Goal: Information Seeking & Learning: Learn about a topic

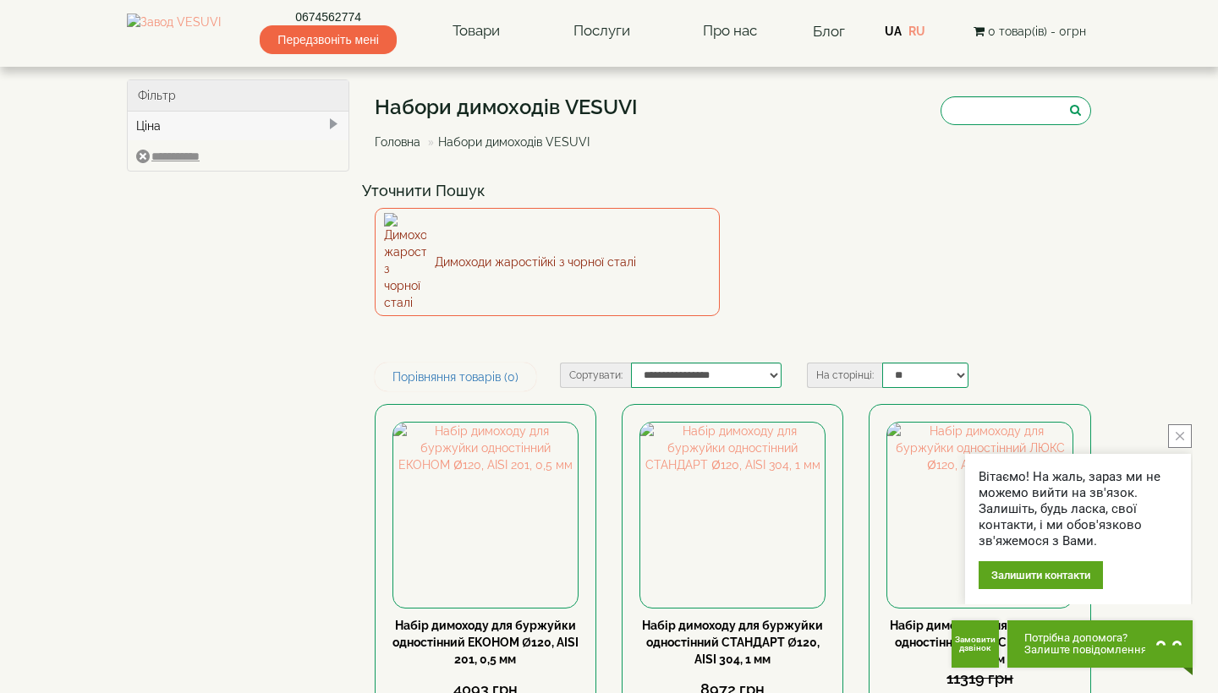
click at [469, 244] on link "Димоходи жаростійкі з чорної сталі" at bounding box center [548, 262] width 346 height 108
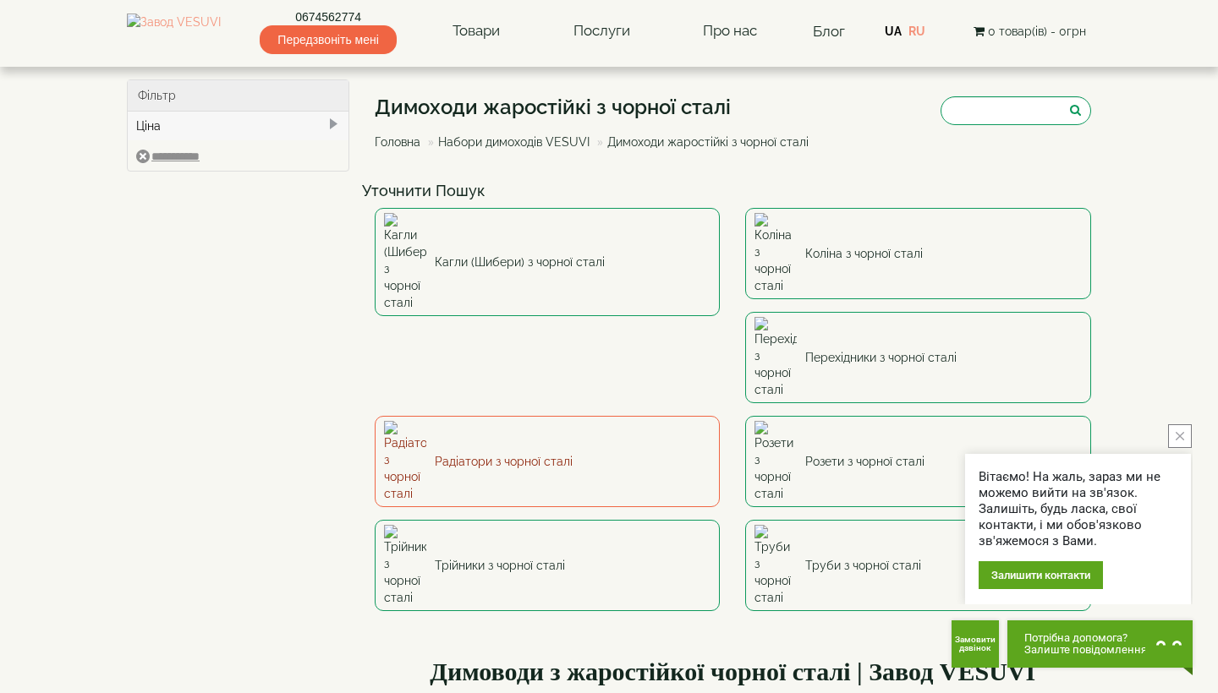
click at [720, 416] on link "Радіатори з чорної сталі" at bounding box center [548, 461] width 346 height 91
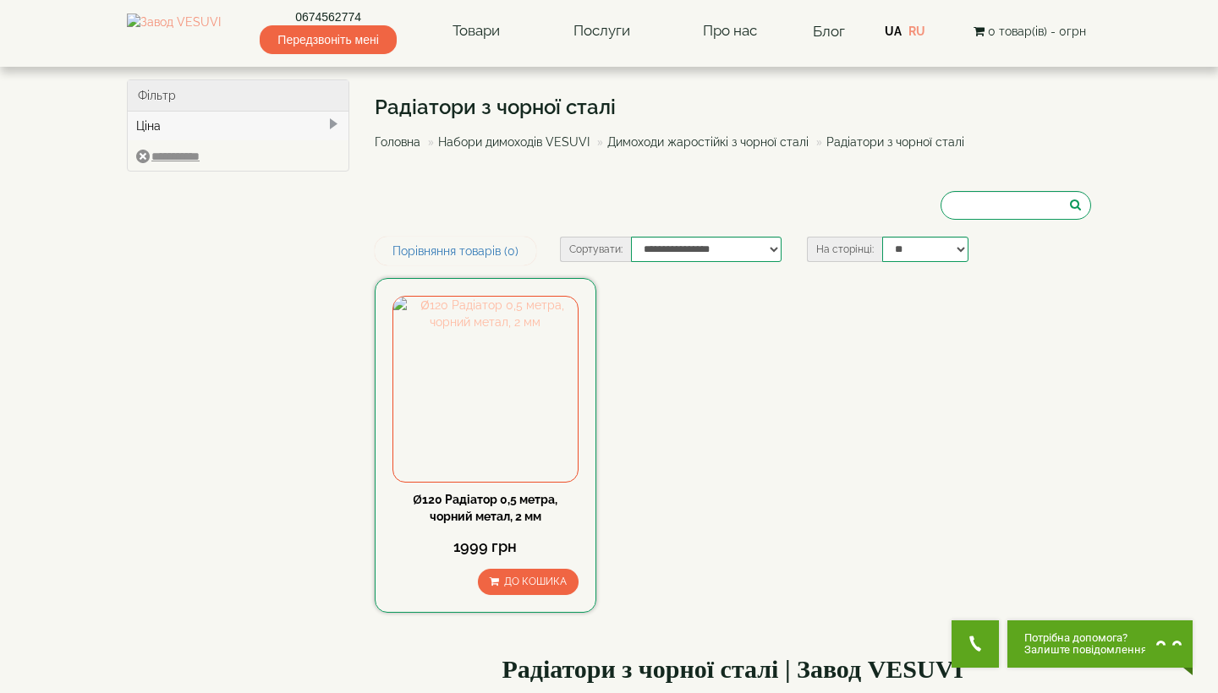
click at [506, 378] on img at bounding box center [485, 389] width 184 height 184
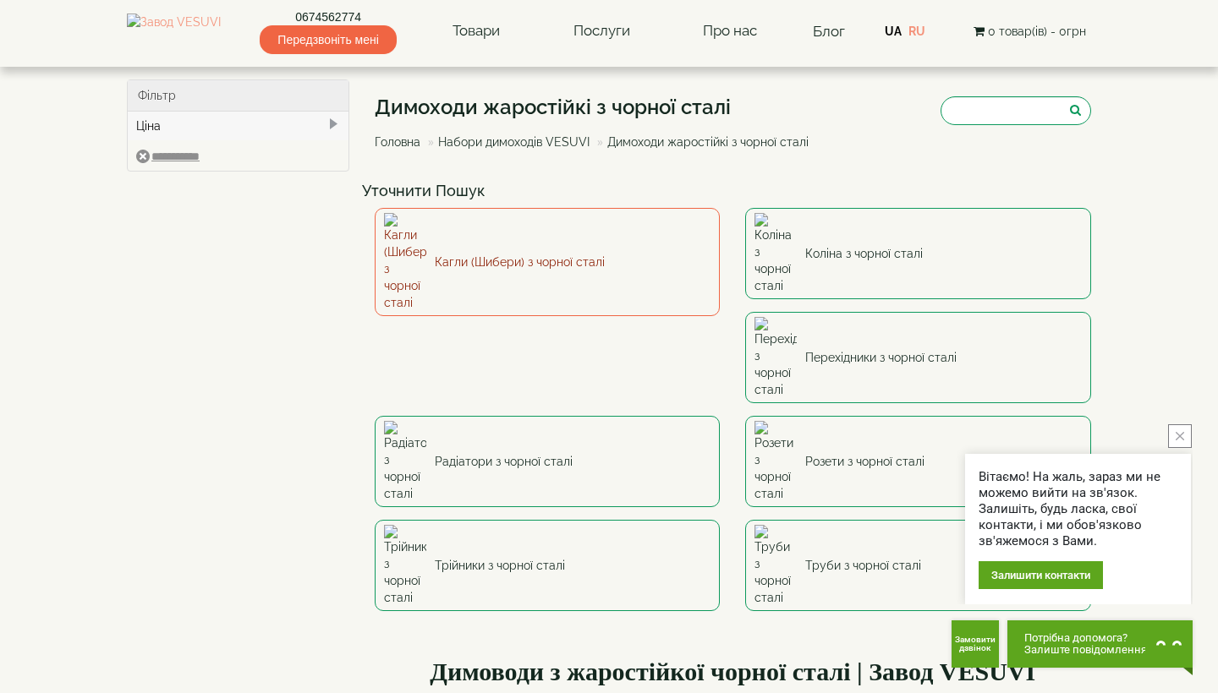
click at [534, 238] on link "Кагли (Шибери) з чорної сталі" at bounding box center [548, 262] width 346 height 108
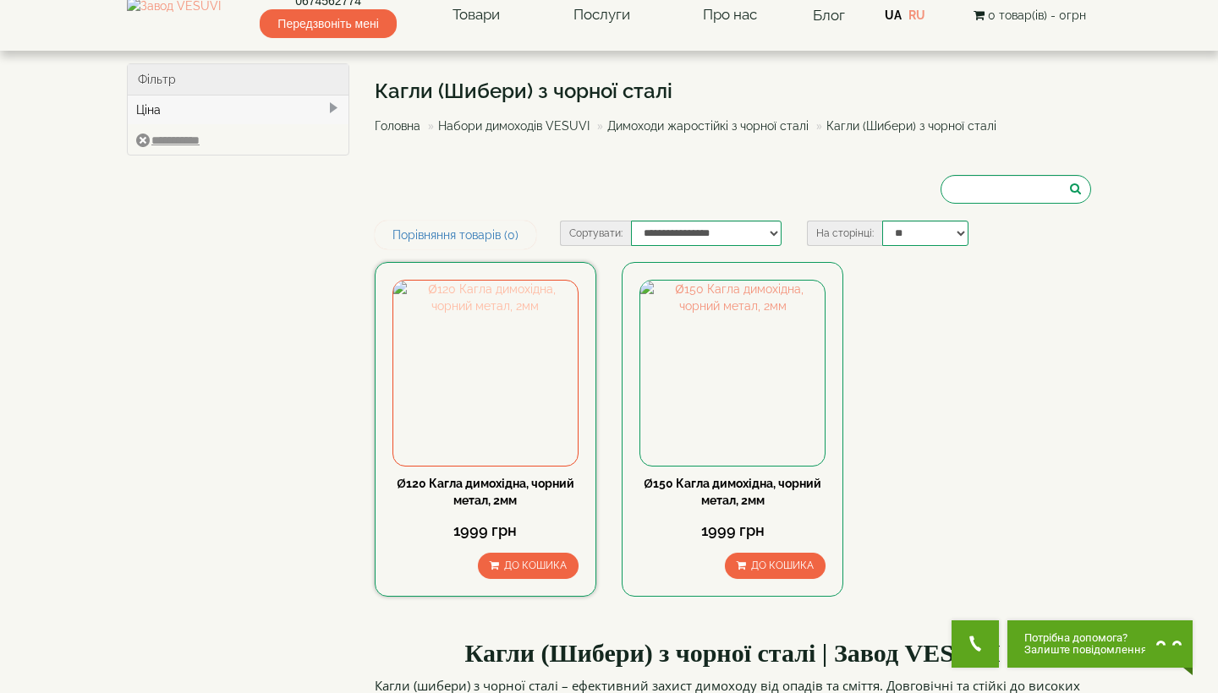
scroll to position [151, 0]
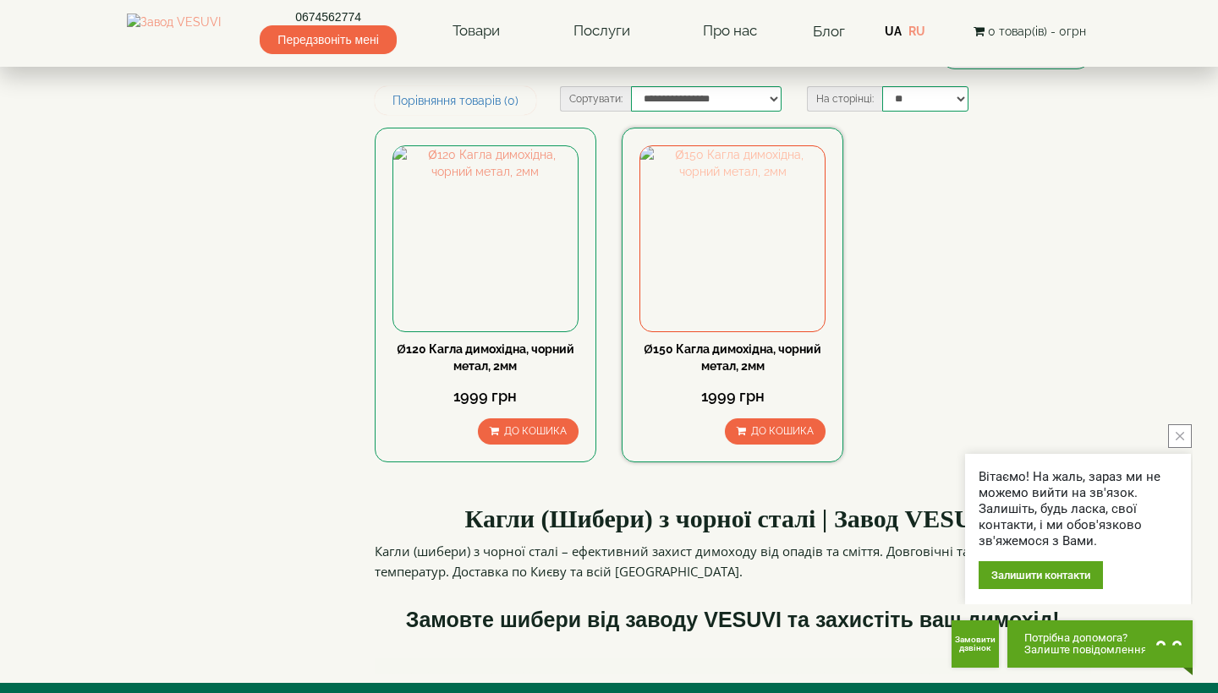
click at [737, 253] on img at bounding box center [732, 238] width 184 height 184
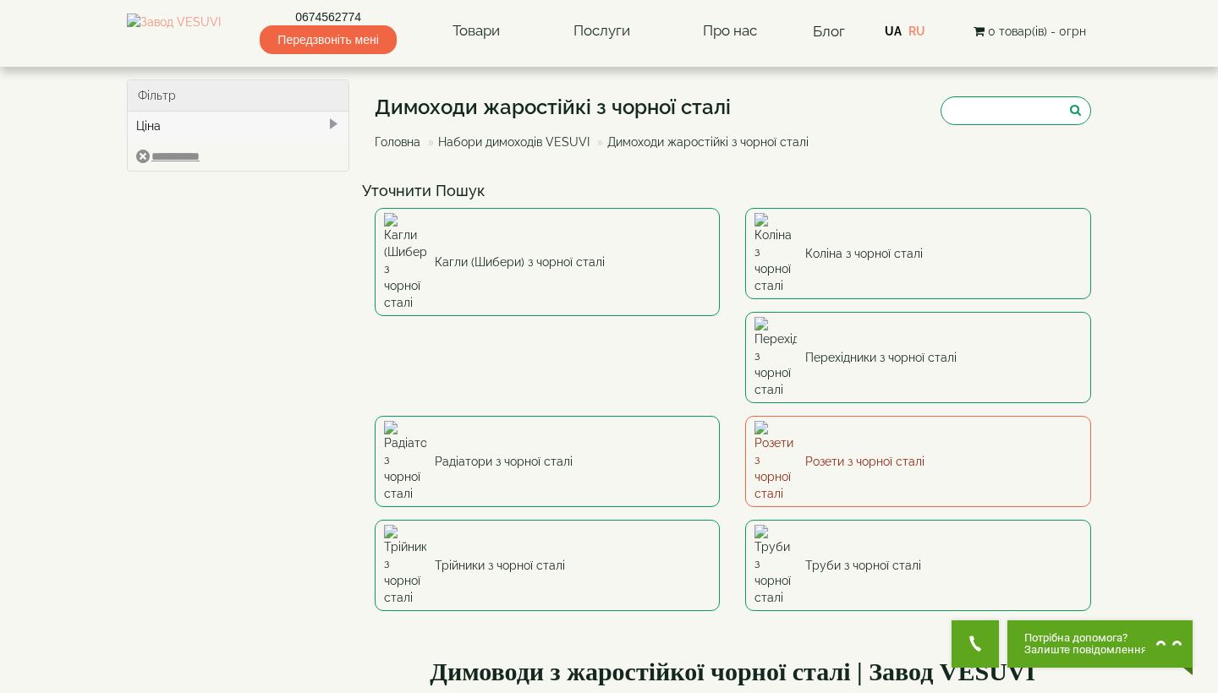
click at [745, 416] on link "Розети з чорної сталі" at bounding box center [918, 461] width 346 height 91
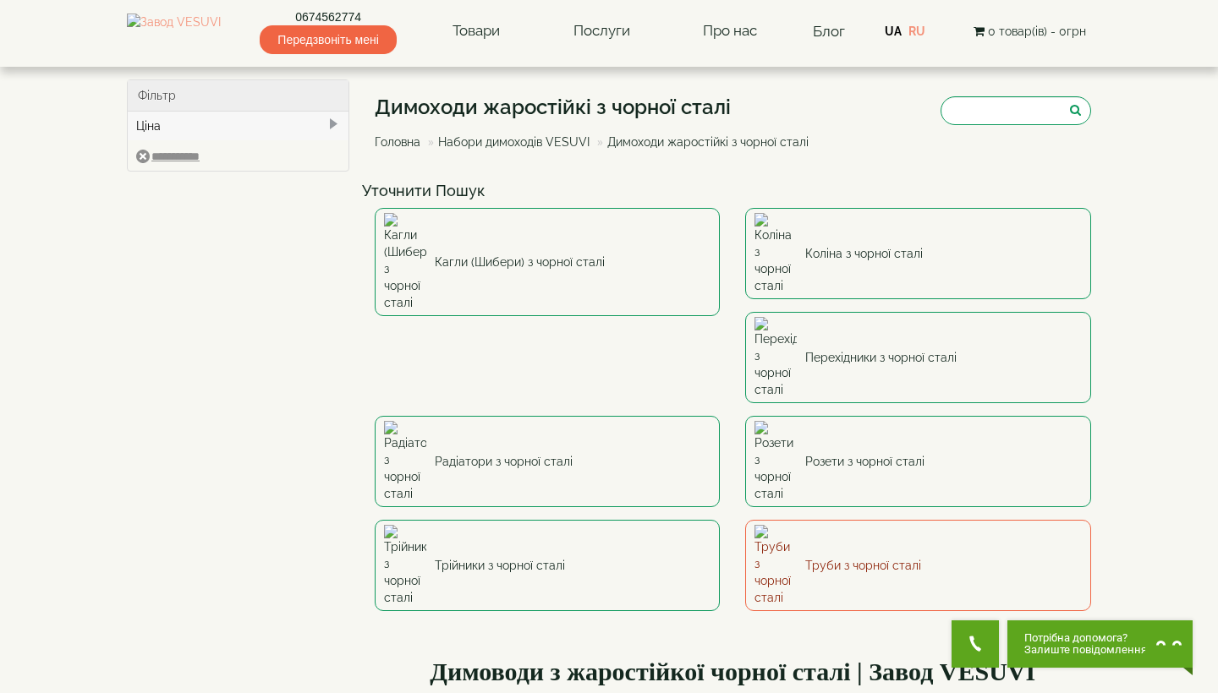
click at [745, 520] on link "Труби з чорної сталі" at bounding box center [918, 565] width 346 height 91
